Goal: Information Seeking & Learning: Learn about a topic

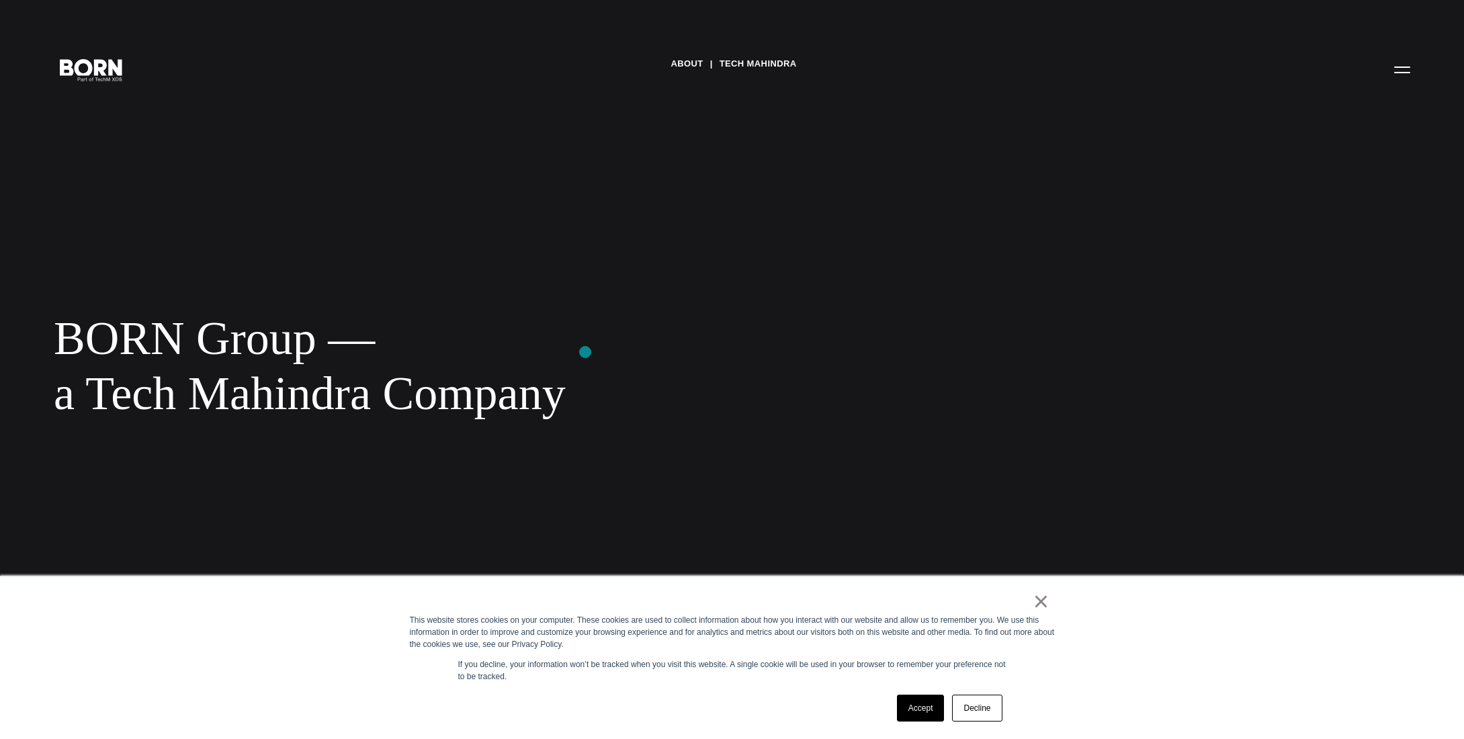
click at [585, 354] on div "BORN Group — a Tech Mahindra Company" at bounding box center [437, 365] width 766 height 109
click at [984, 711] on link "Decline" at bounding box center [977, 708] width 50 height 27
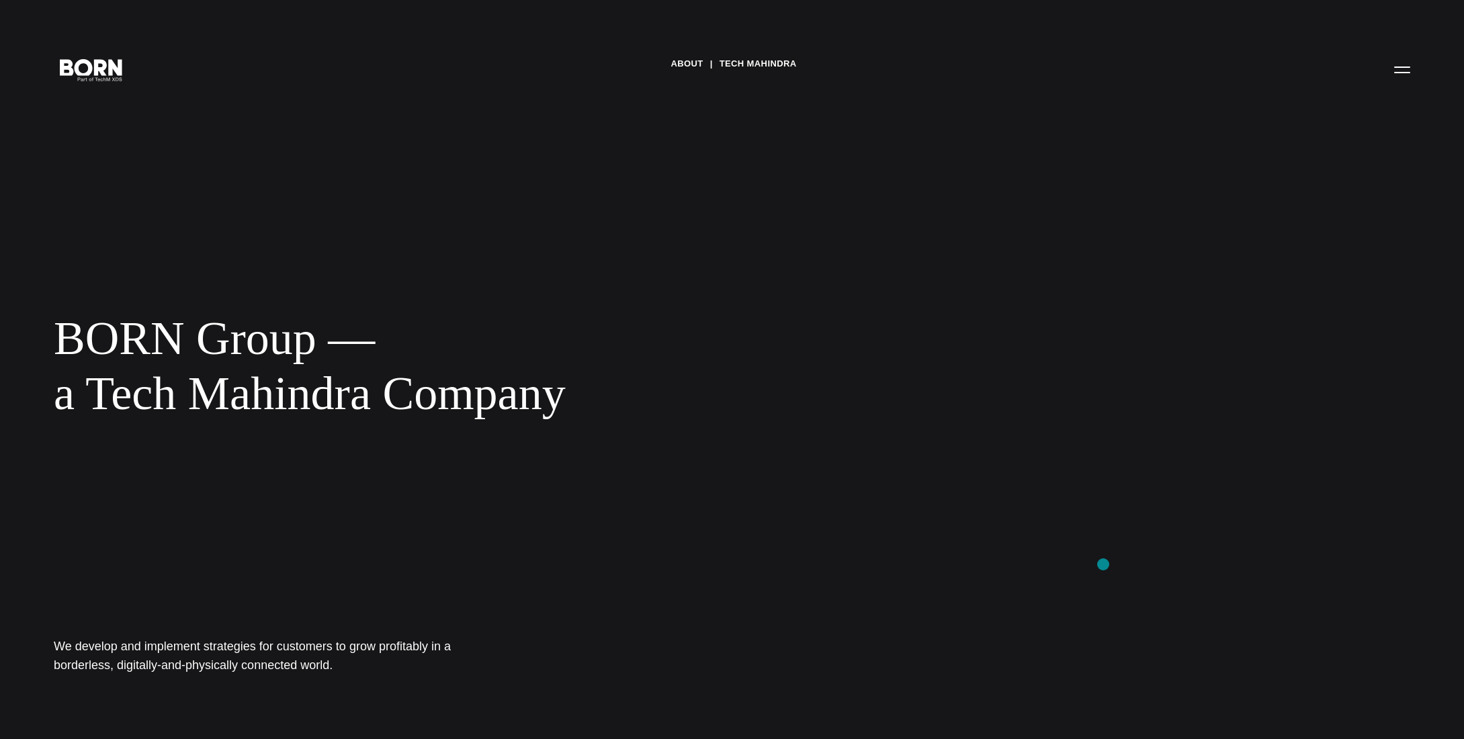
click at [1103, 564] on div "About Tech Mahindra BORN Group — a Tech Mahindra Company We develop and impleme…" at bounding box center [732, 369] width 1464 height 739
click at [680, 64] on link "About" at bounding box center [686, 64] width 32 height 20
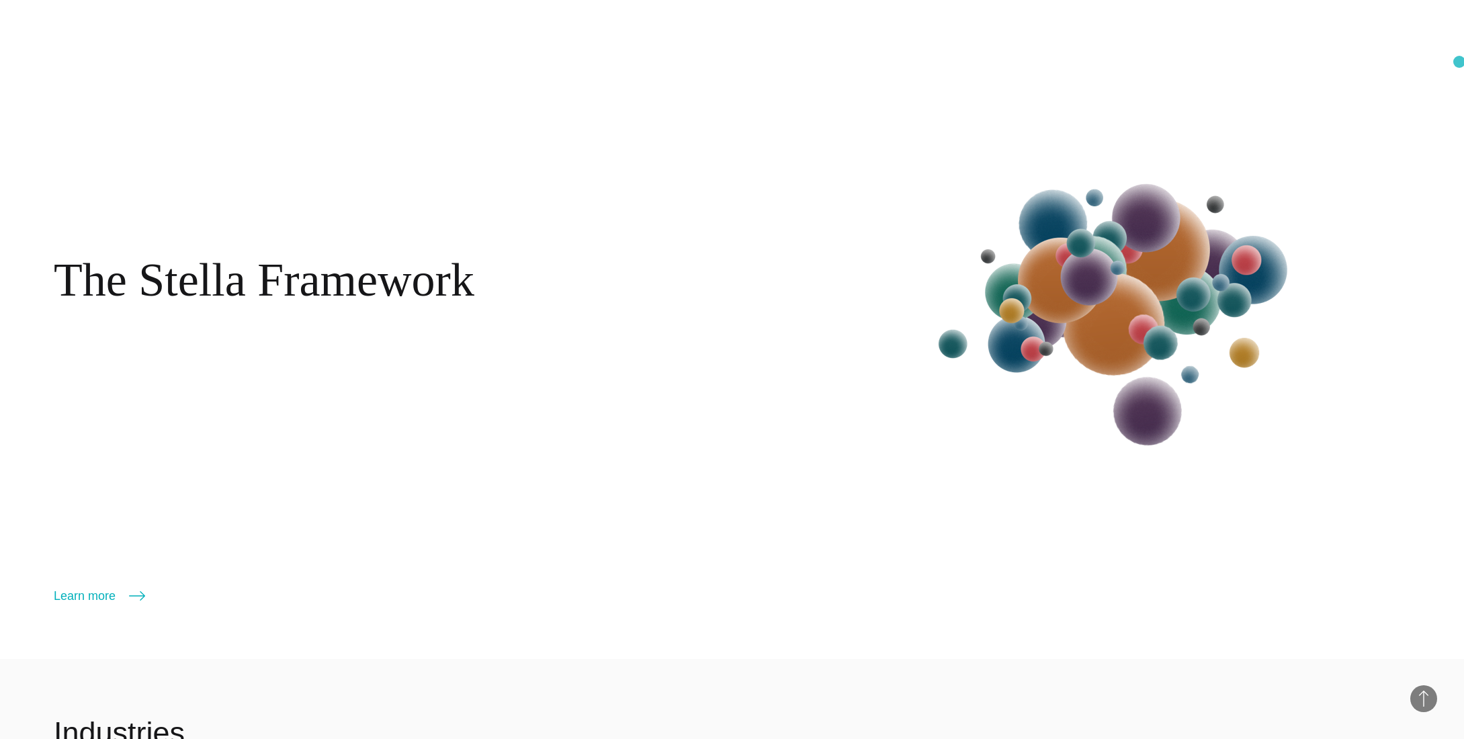
scroll to position [2424, 0]
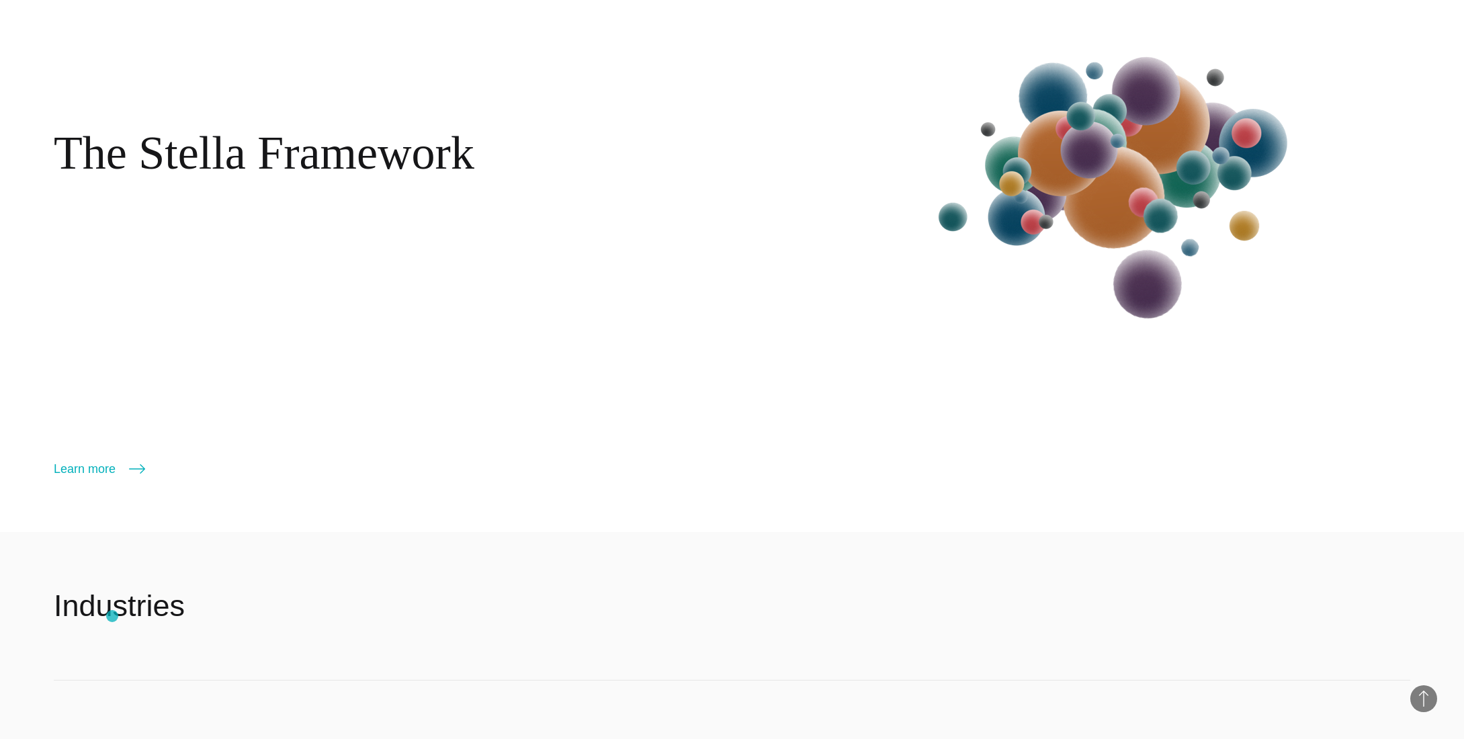
click at [112, 616] on h2 "Industries" at bounding box center [119, 606] width 131 height 40
click at [103, 464] on link "Learn more" at bounding box center [99, 468] width 91 height 19
